Goal: Transaction & Acquisition: Purchase product/service

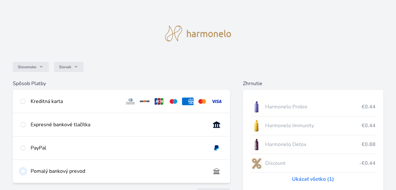
click at [25, 170] on input "radio" at bounding box center [22, 171] width 5 height 5
radio input "true"
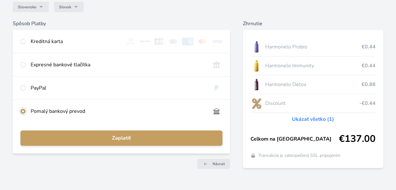
scroll to position [64, 0]
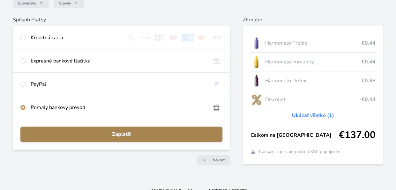
click at [123, 135] on span "Zaplatiť" at bounding box center [122, 135] width 192 height 8
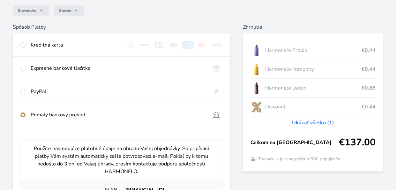
scroll to position [56, 0]
click at [23, 69] on input "radio" at bounding box center [22, 68] width 5 height 5
radio input "true"
radio input "false"
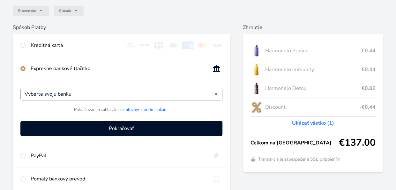
click at [216, 94] on div "Vyberte svoju banku" at bounding box center [121, 94] width 202 height 13
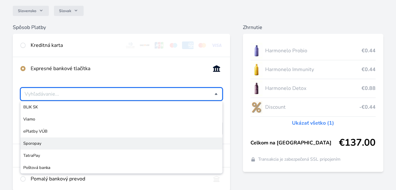
click at [39, 141] on span "Sporopay" at bounding box center [121, 143] width 196 height 6
type input "Sporopay"
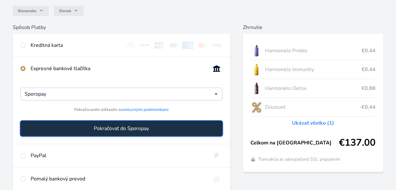
click at [122, 130] on span "Pokračovať do Sporopay" at bounding box center [121, 129] width 55 height 8
